Goal: Information Seeking & Learning: Check status

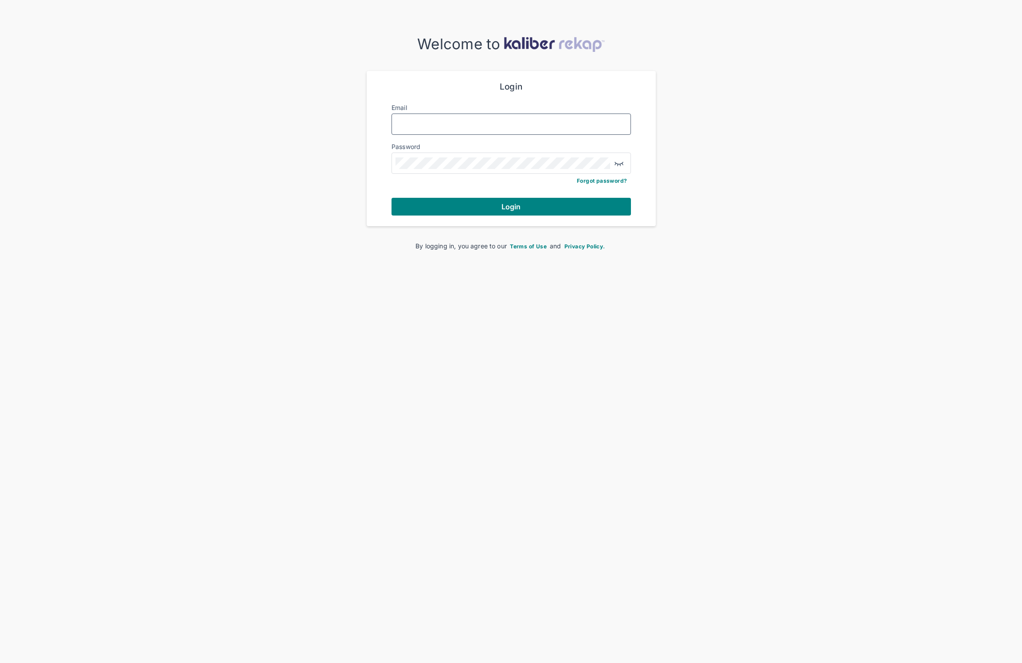
click at [403, 122] on input "Email" at bounding box center [510, 124] width 231 height 12
type input "**********"
click at [493, 206] on button "Login" at bounding box center [510, 207] width 239 height 18
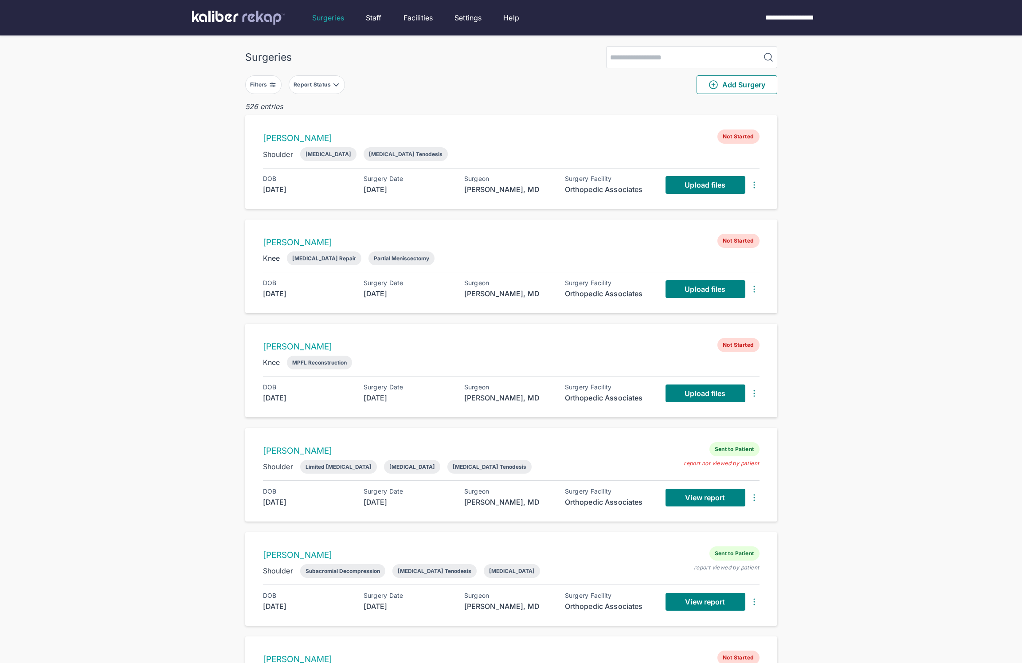
click at [256, 87] on div "Filters" at bounding box center [259, 84] width 19 height 7
click at [365, 196] on icon "button" at bounding box center [363, 197] width 11 height 11
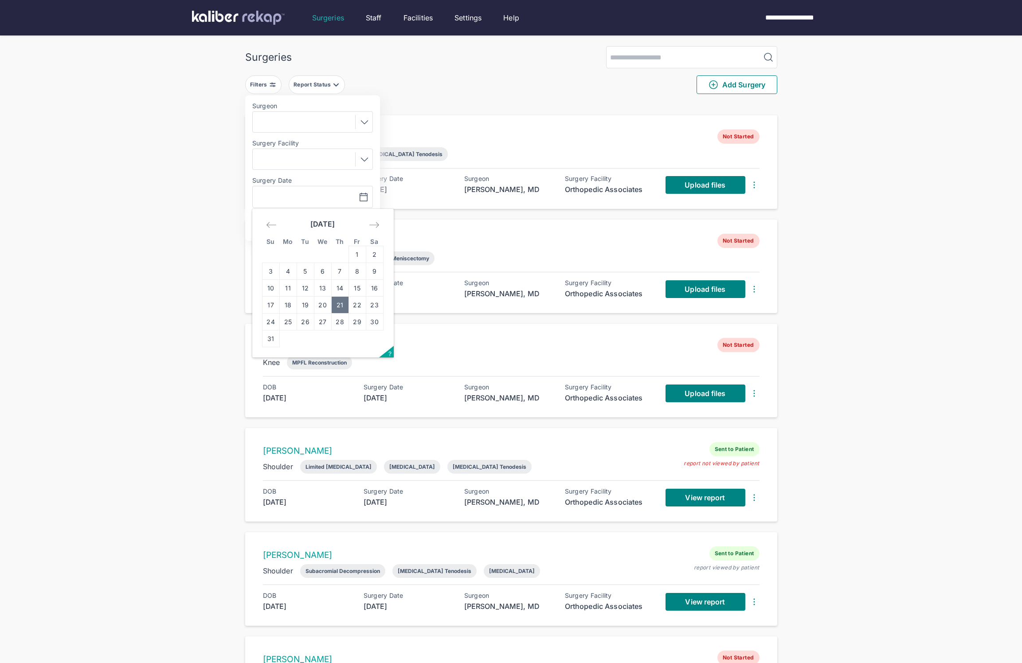
click at [343, 303] on td "21" at bounding box center [339, 304] width 17 height 17
type input "**********"
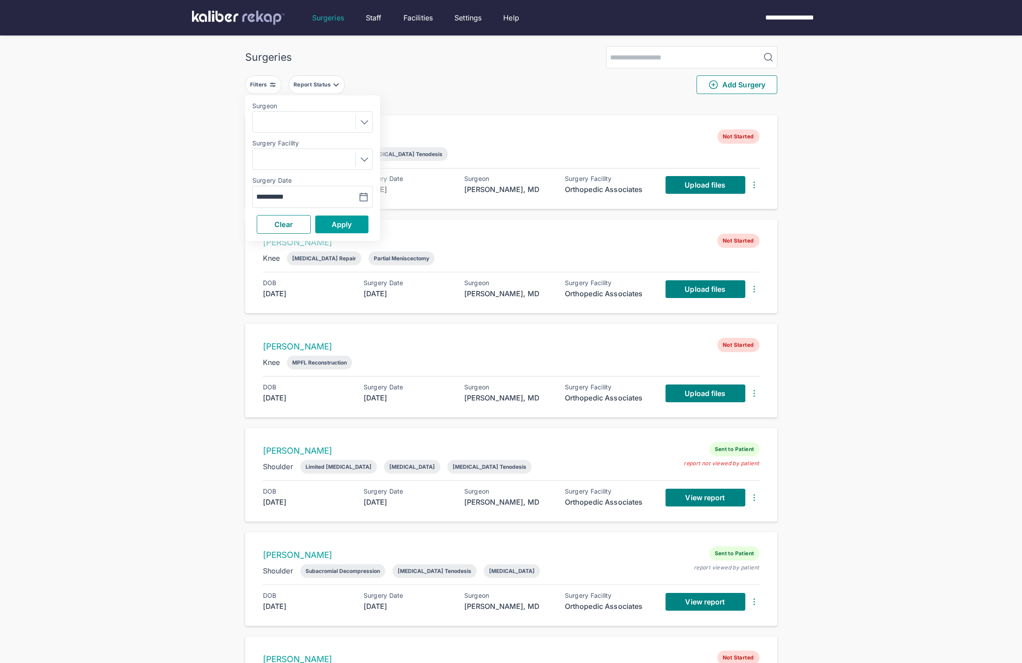
click at [346, 225] on span "Apply" at bounding box center [341, 224] width 20 height 9
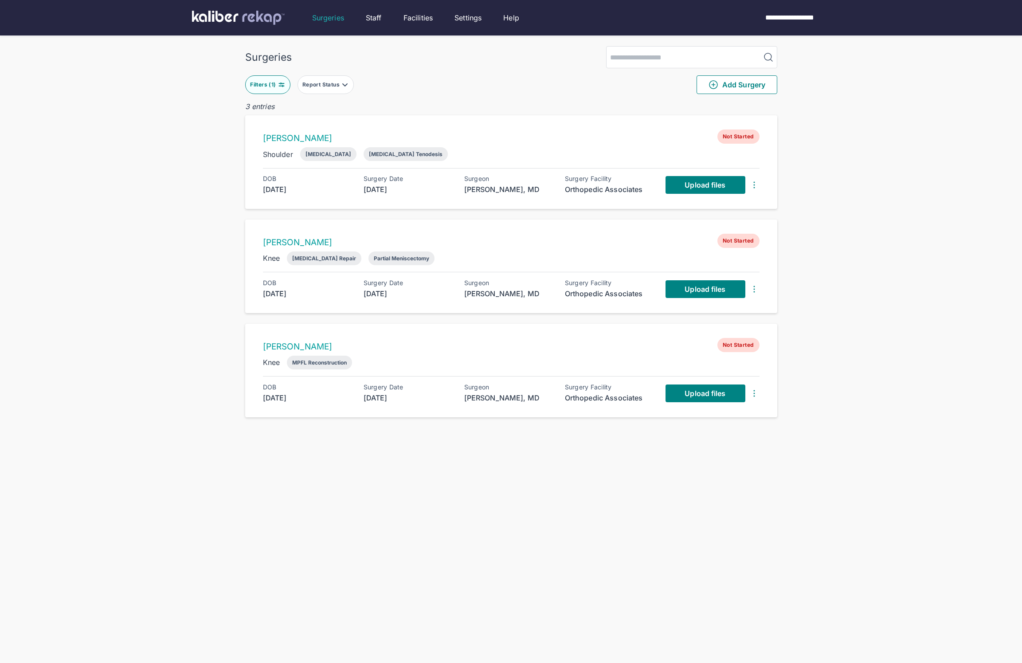
click at [264, 90] on button "Filters ( 1 )" at bounding box center [267, 84] width 45 height 19
click at [358, 198] on icon "button" at bounding box center [363, 197] width 11 height 11
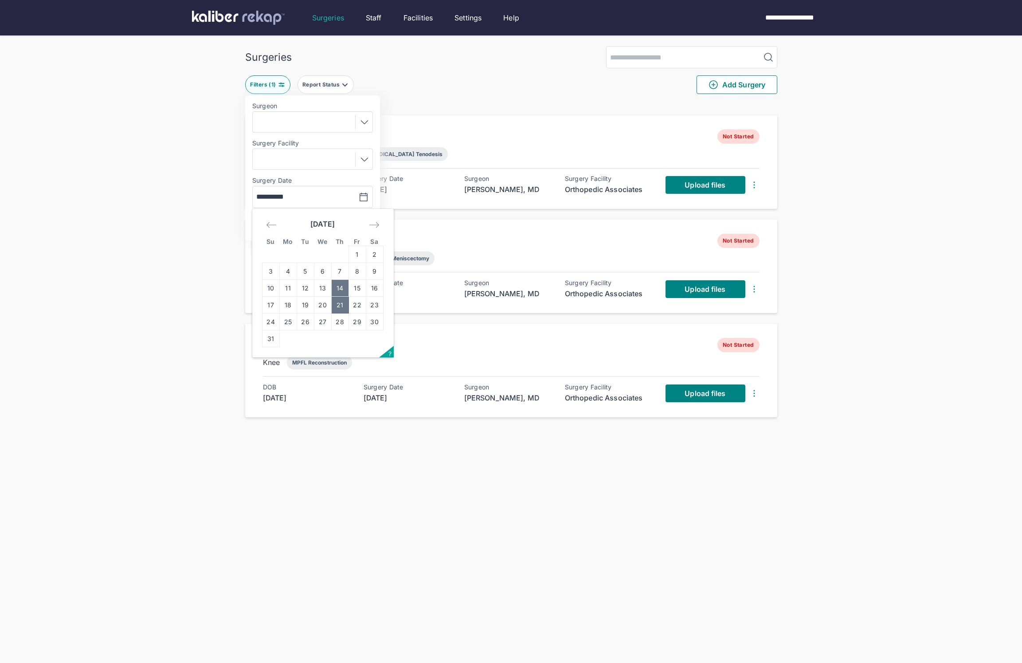
click at [338, 288] on td "14" at bounding box center [339, 288] width 17 height 17
type input "**********"
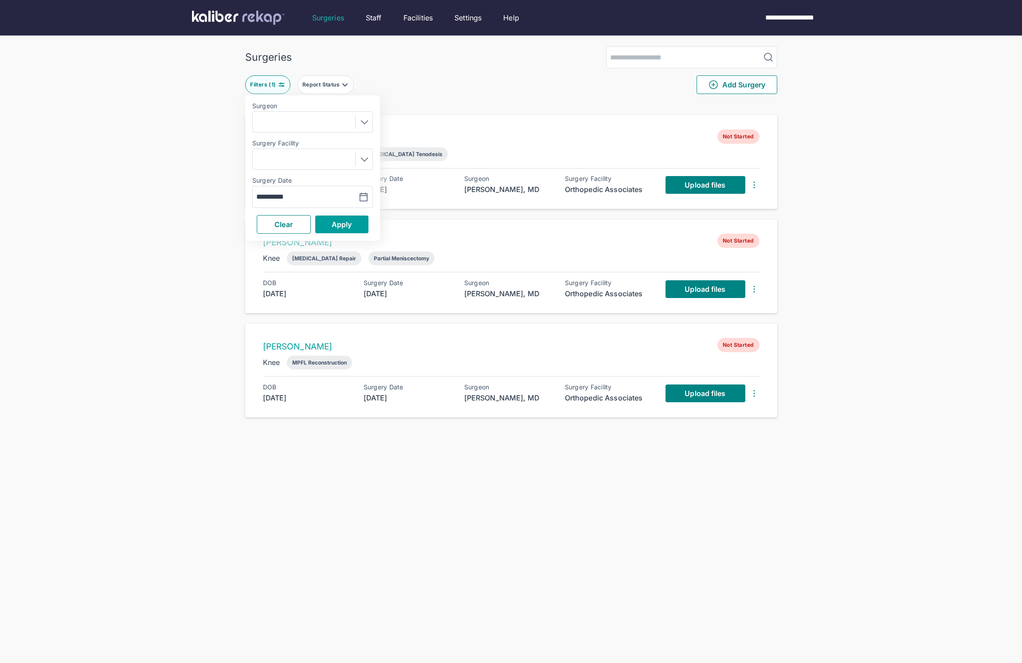
click at [340, 233] on button "Apply" at bounding box center [341, 224] width 53 height 18
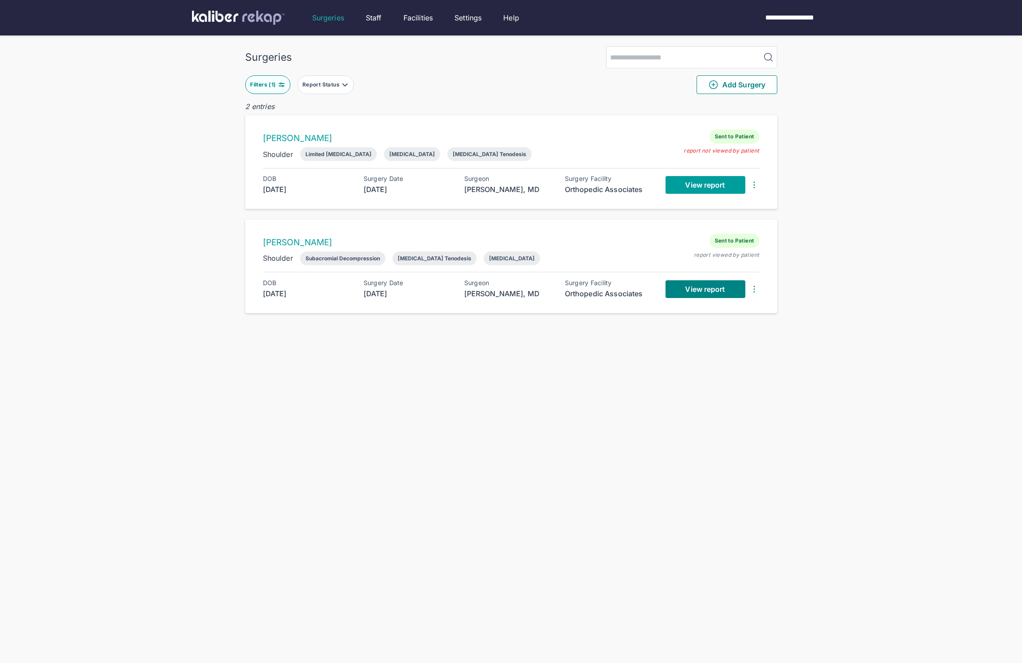
click at [706, 185] on span "View report" at bounding box center [705, 184] width 40 height 9
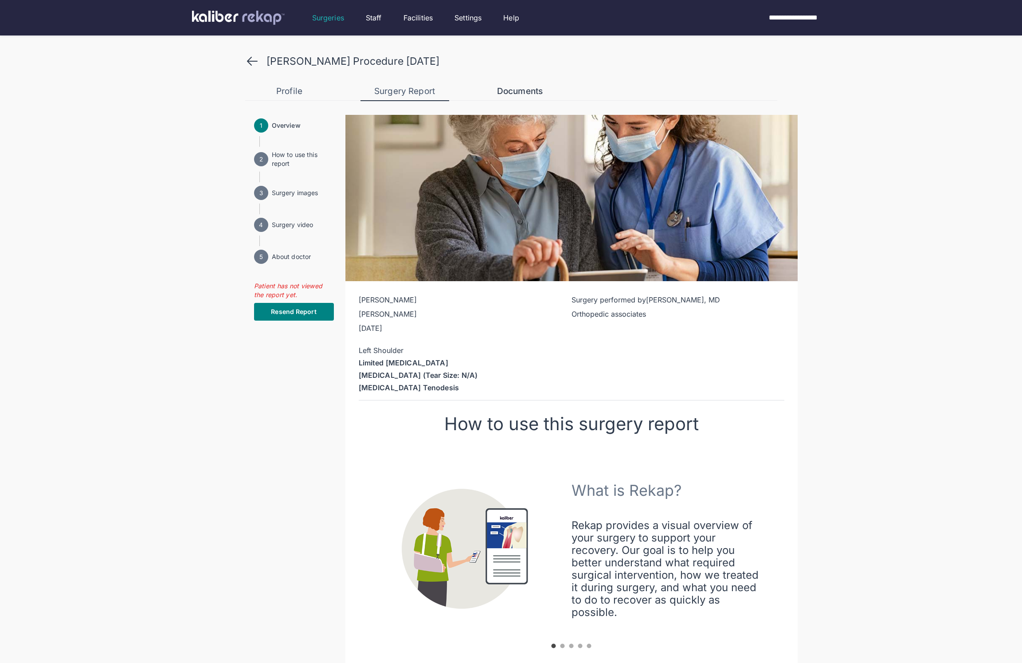
click at [523, 93] on div "Documents" at bounding box center [520, 91] width 89 height 11
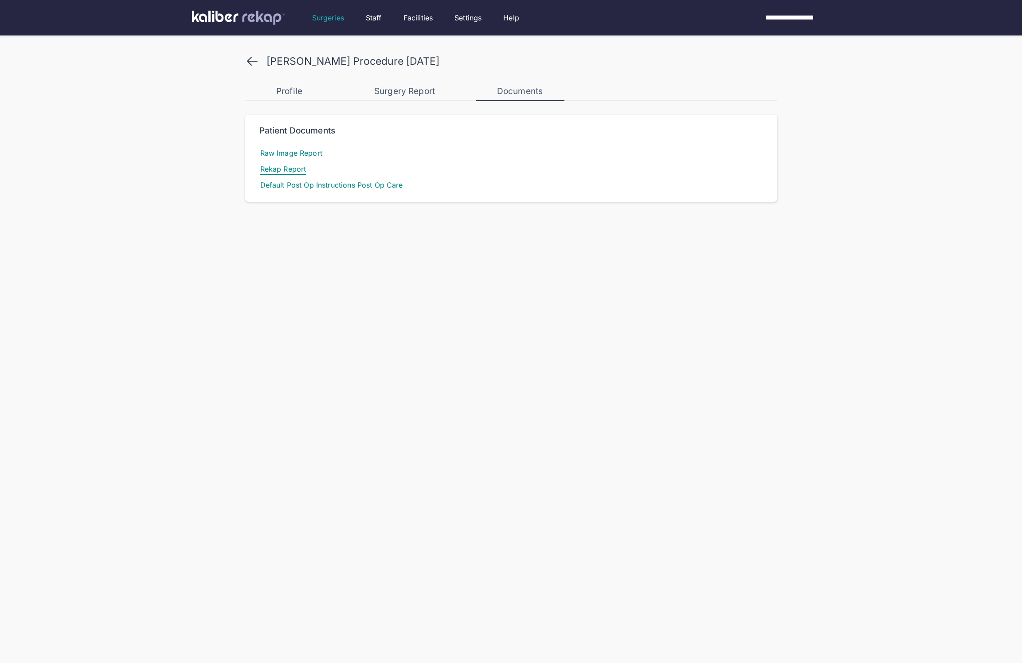
click at [297, 165] on span "Rekap Report" at bounding box center [283, 169] width 48 height 12
click at [250, 56] on icon at bounding box center [252, 61] width 14 height 14
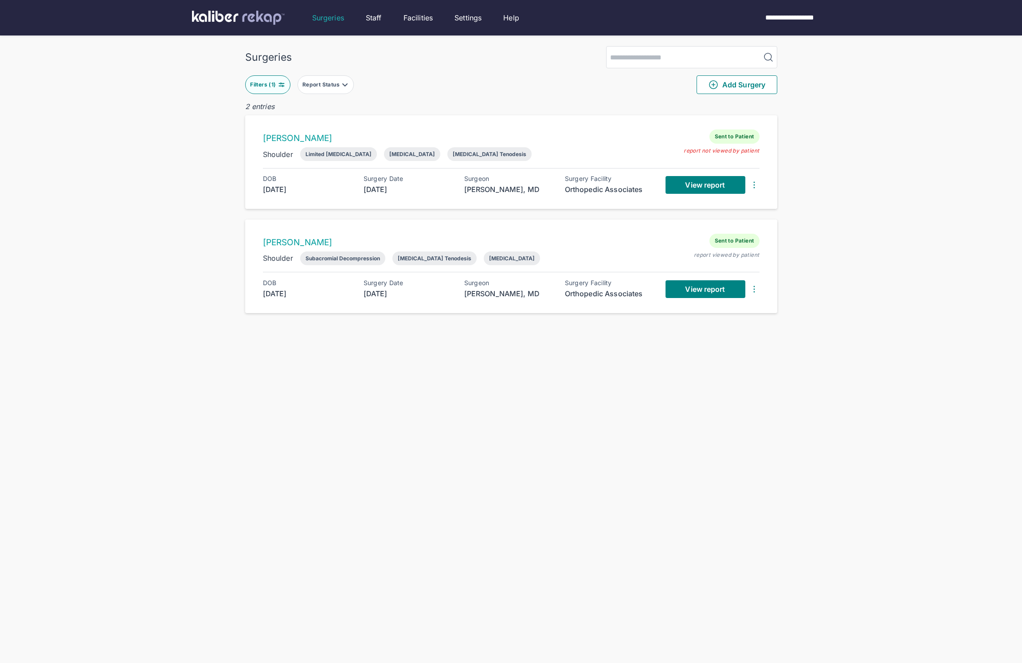
click at [273, 83] on div "Filters ( 1 )" at bounding box center [263, 84] width 27 height 7
click at [367, 196] on icon "button" at bounding box center [363, 197] width 8 height 8
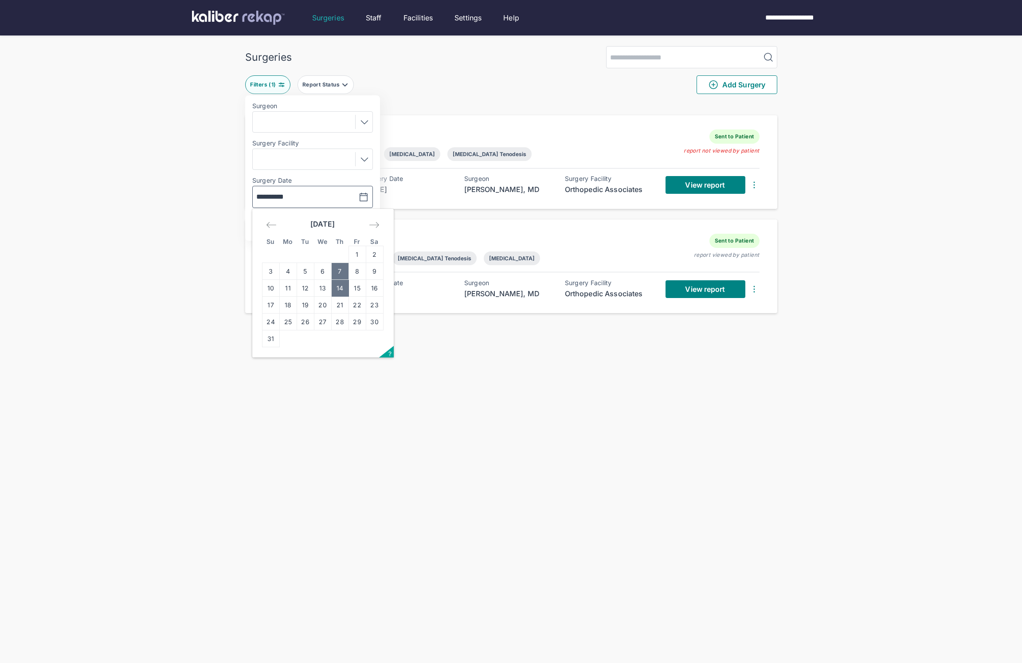
click at [342, 273] on td "7" at bounding box center [339, 271] width 17 height 17
type input "**********"
click at [342, 222] on span "Apply" at bounding box center [341, 224] width 20 height 9
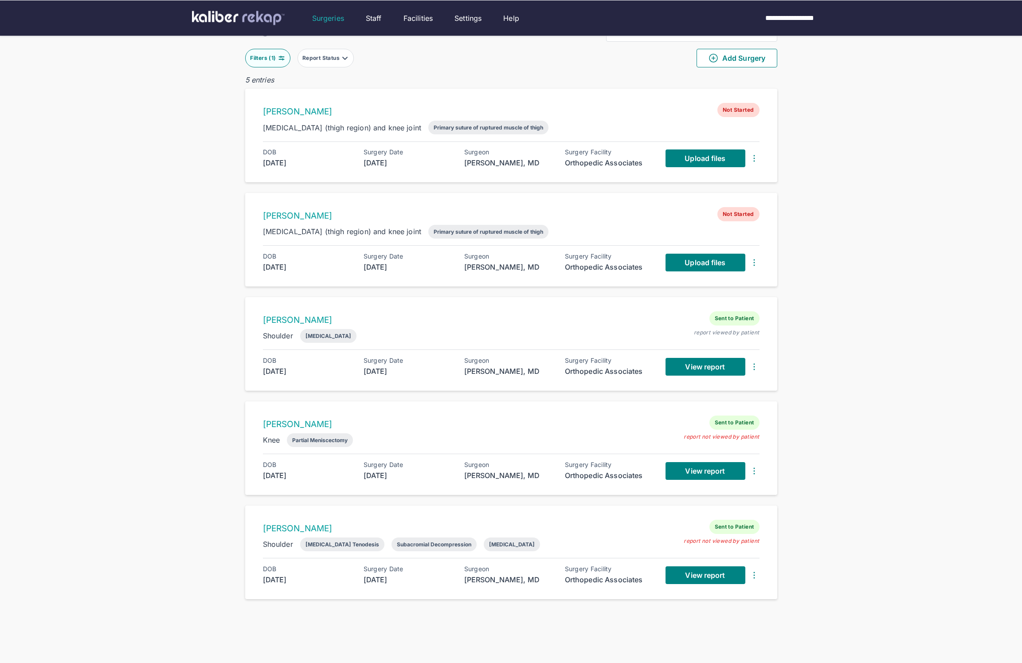
scroll to position [49, 0]
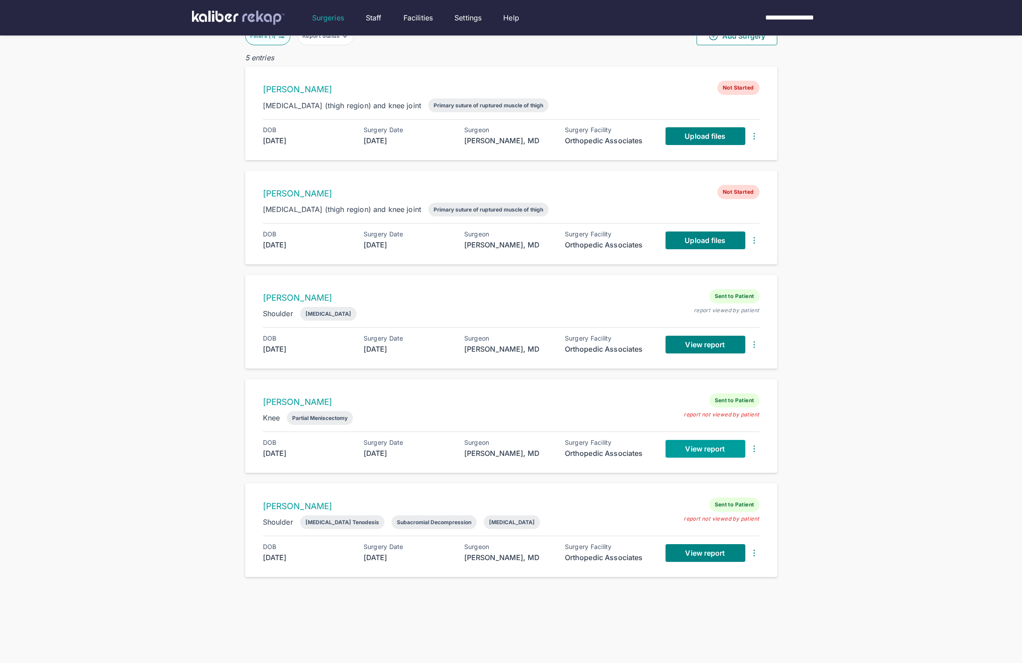
click at [702, 448] on span "View report" at bounding box center [705, 448] width 40 height 9
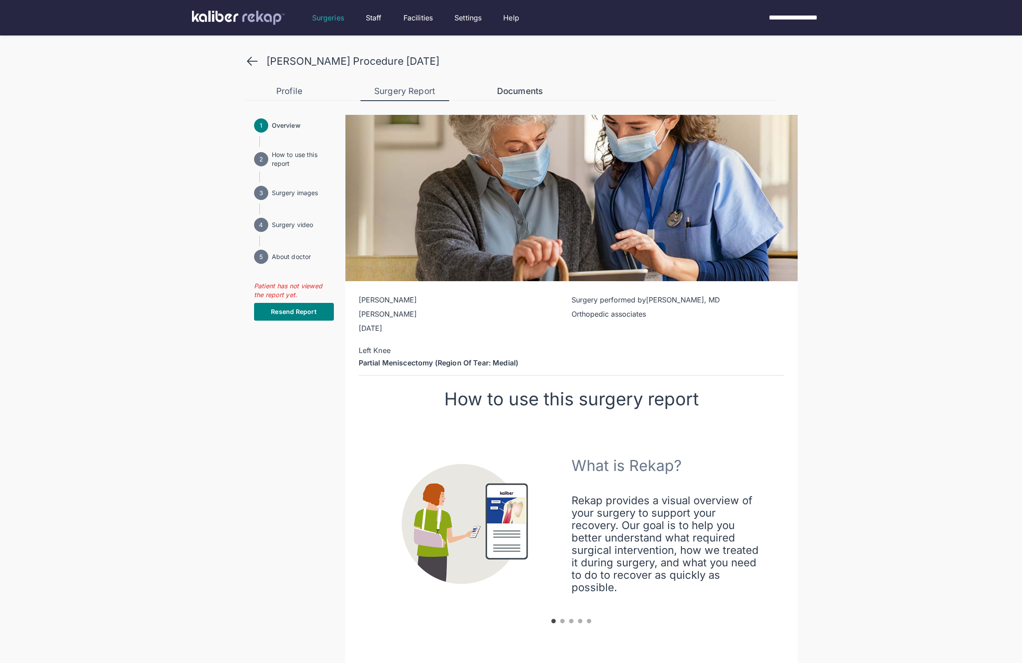
click at [505, 86] on div "Documents" at bounding box center [520, 91] width 89 height 11
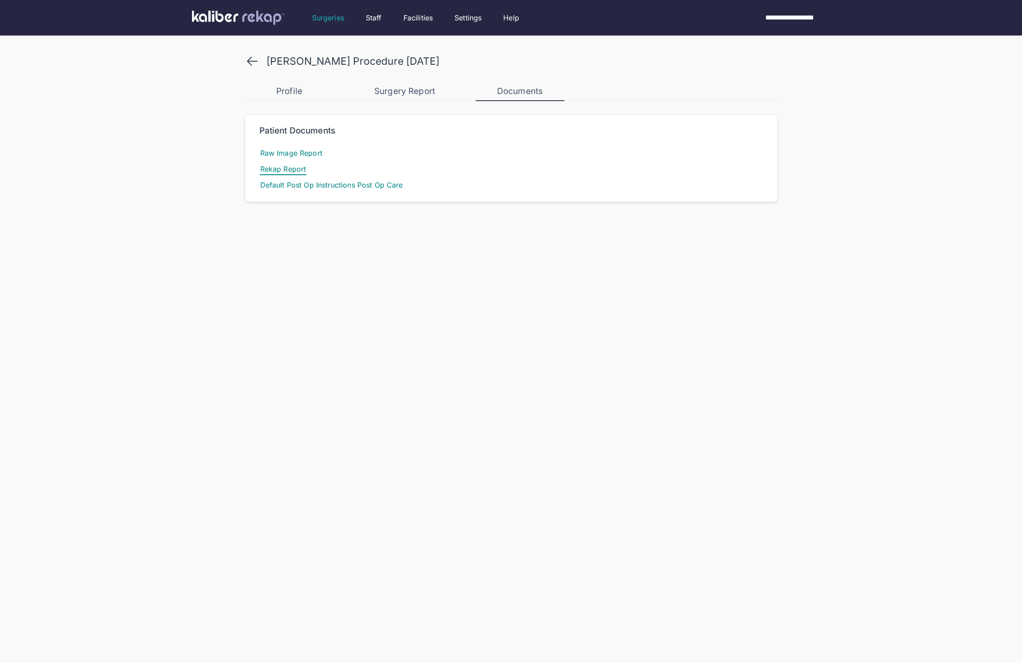
click at [284, 168] on span "Rekap Report" at bounding box center [283, 169] width 48 height 12
click at [248, 61] on icon at bounding box center [252, 61] width 10 height 8
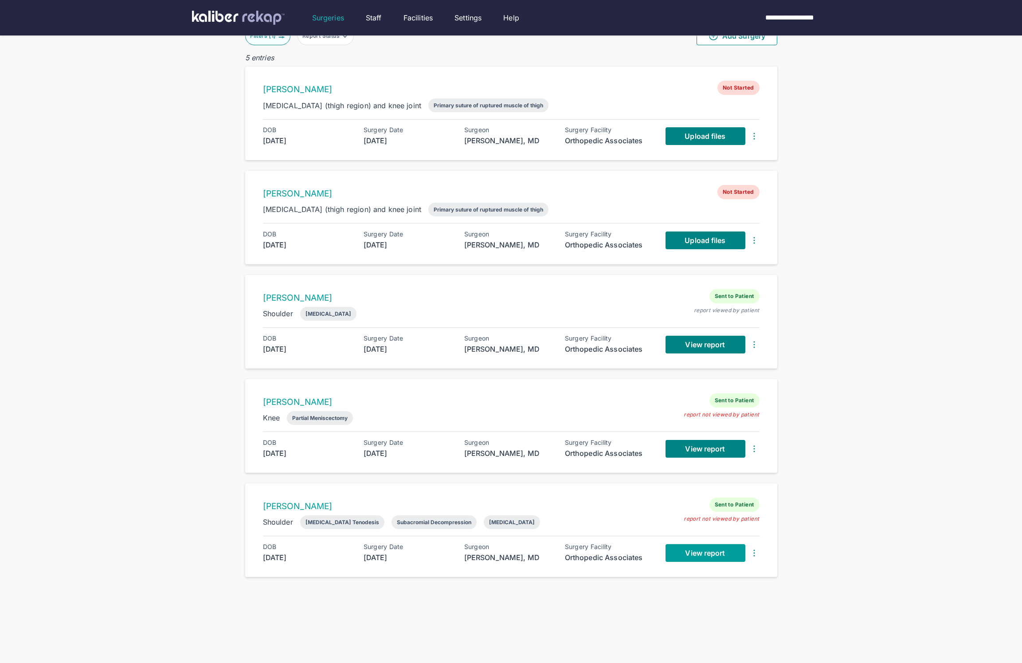
click at [701, 555] on span "View report" at bounding box center [705, 552] width 40 height 9
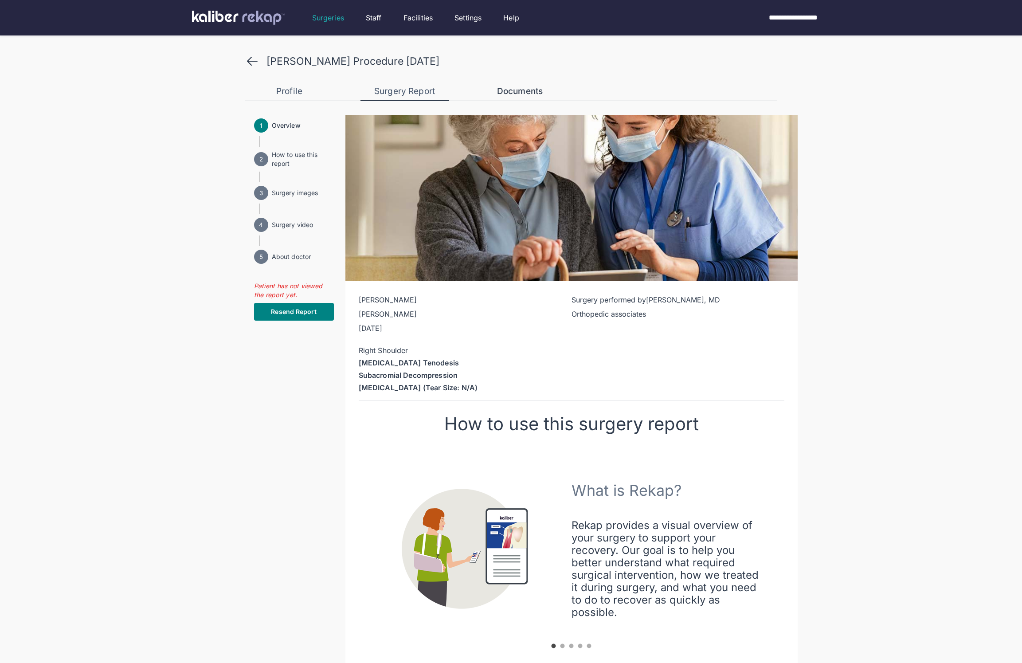
click at [520, 92] on div "Documents" at bounding box center [520, 91] width 89 height 11
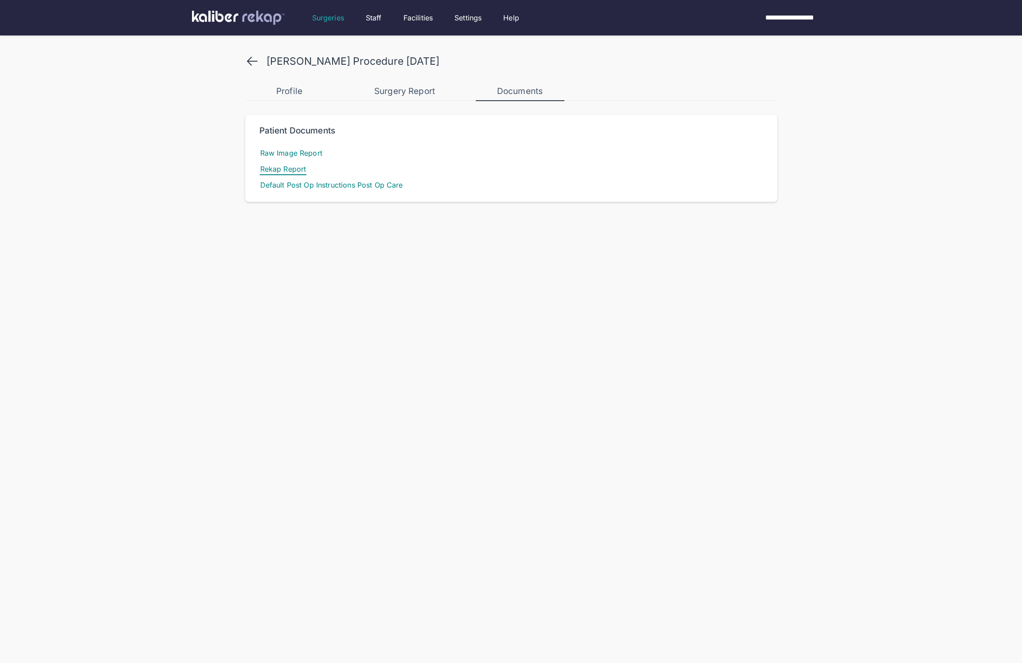
click at [277, 168] on span "Rekap Report" at bounding box center [283, 169] width 48 height 12
click at [250, 63] on icon at bounding box center [252, 61] width 10 height 8
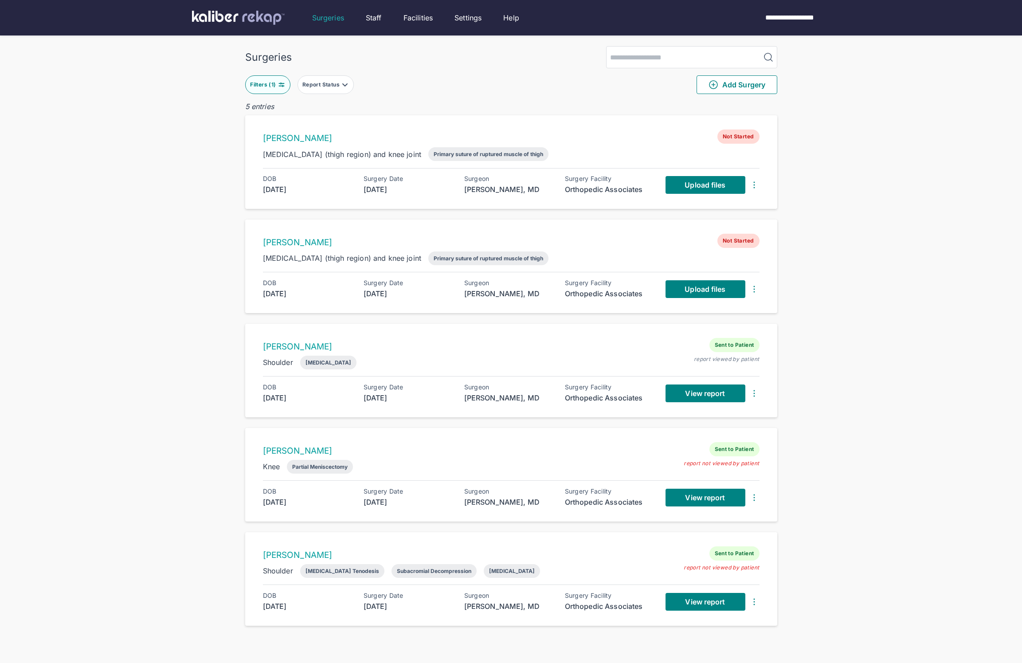
click at [268, 81] on button "Filters ( 1 )" at bounding box center [267, 84] width 45 height 19
click at [365, 194] on icon "button" at bounding box center [363, 197] width 8 height 8
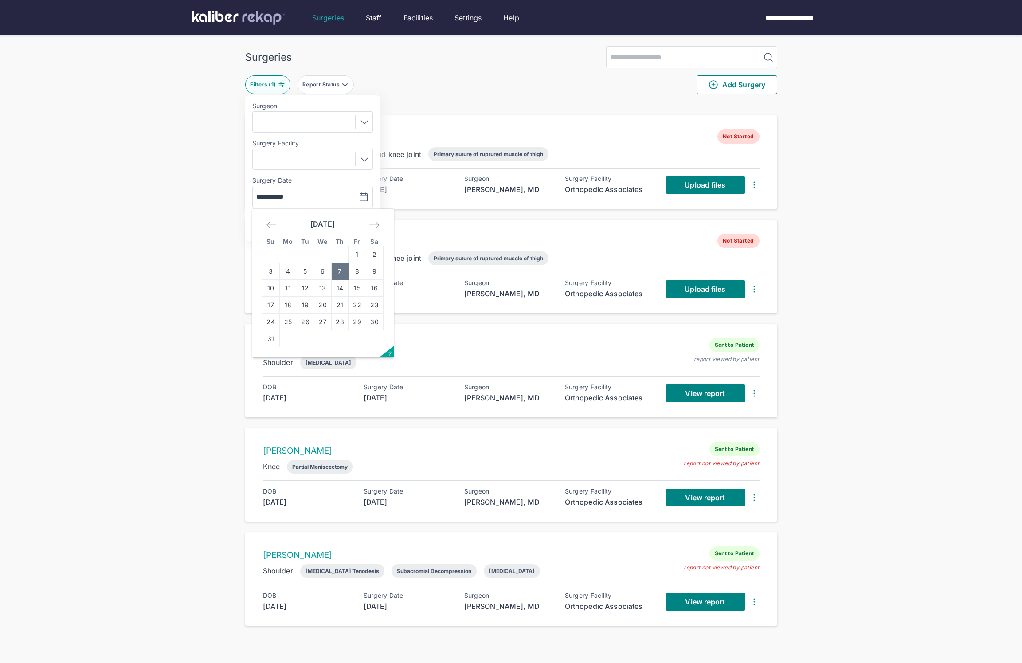
click at [268, 222] on icon "Move backward to switch to the previous month." at bounding box center [271, 224] width 11 height 11
click at [343, 322] on td "31" at bounding box center [339, 321] width 17 height 17
type input "**********"
click at [346, 227] on span "Apply" at bounding box center [341, 224] width 20 height 9
